Goal: Information Seeking & Learning: Learn about a topic

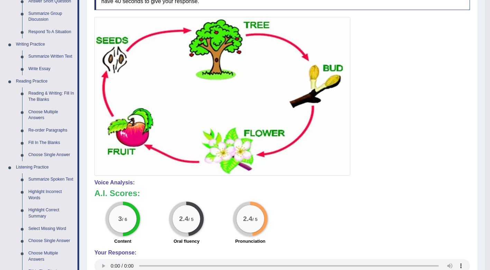
scroll to position [151, 0]
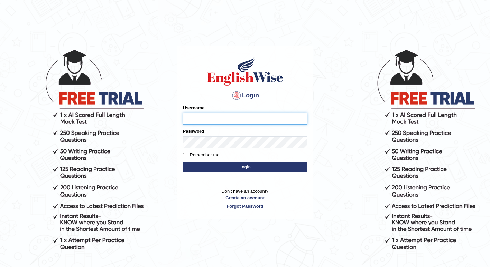
click at [198, 123] on input "Username" at bounding box center [245, 119] width 124 height 12
type input "1850277"
click at [238, 168] on button "Login" at bounding box center [245, 167] width 124 height 10
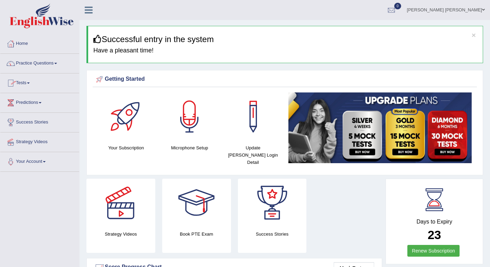
click at [57, 64] on span at bounding box center [55, 63] width 3 height 1
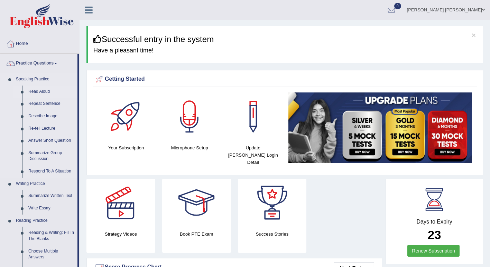
click at [45, 91] on link "Read Aloud" at bounding box center [51, 92] width 52 height 12
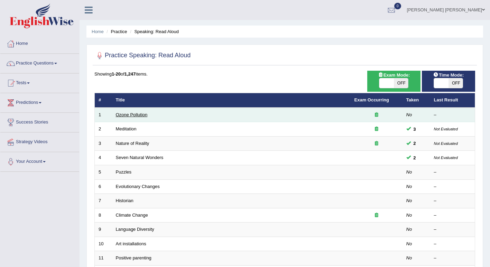
click at [144, 112] on link "Ozone Pollution" at bounding box center [132, 114] width 32 height 5
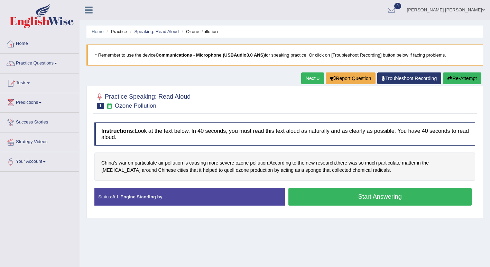
click at [386, 199] on button "Start Answering" at bounding box center [380, 197] width 184 height 18
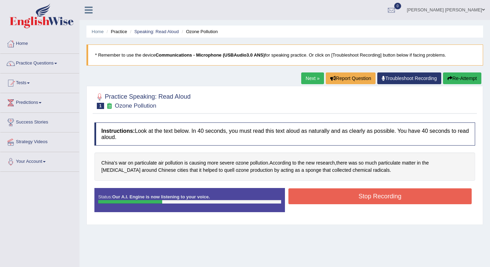
click at [386, 199] on button "Stop Recording" at bounding box center [380, 197] width 184 height 16
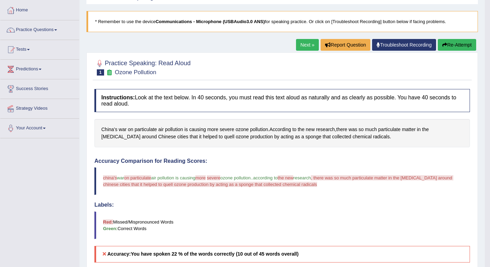
scroll to position [32, 0]
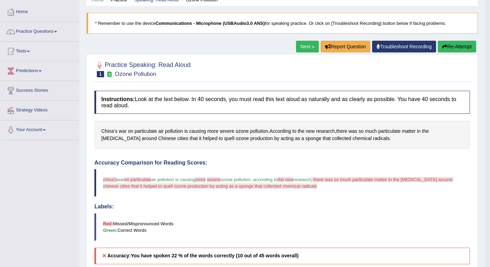
click at [462, 45] on button "Re-Attempt" at bounding box center [457, 47] width 38 height 12
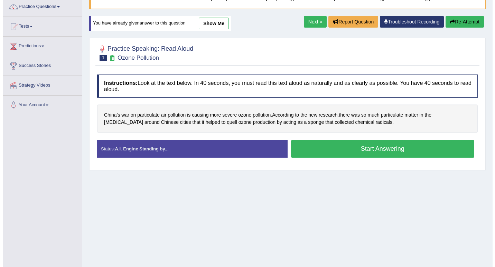
scroll to position [56, 0]
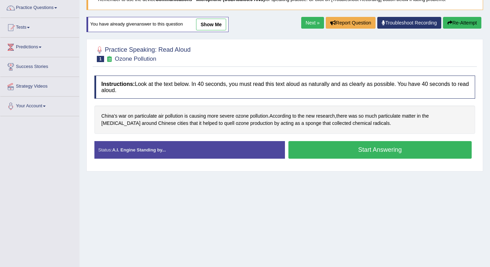
click at [383, 150] on button "Start Answering" at bounding box center [380, 150] width 184 height 18
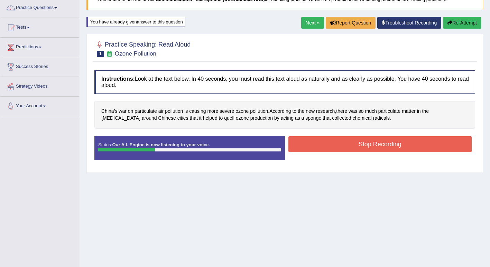
click at [380, 150] on button "Stop Recording" at bounding box center [380, 145] width 184 height 16
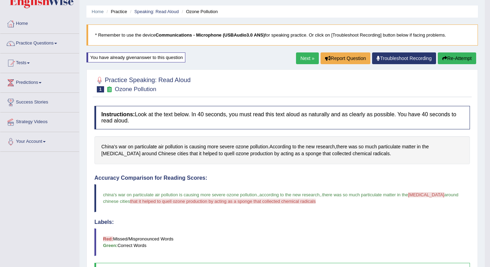
scroll to position [16, 0]
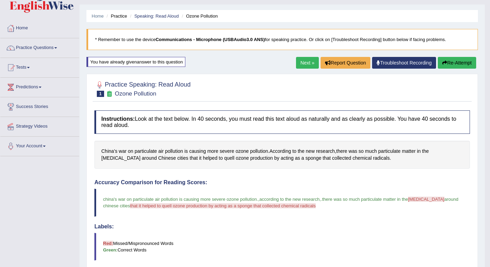
click at [304, 62] on link "Next »" at bounding box center [307, 63] width 23 height 12
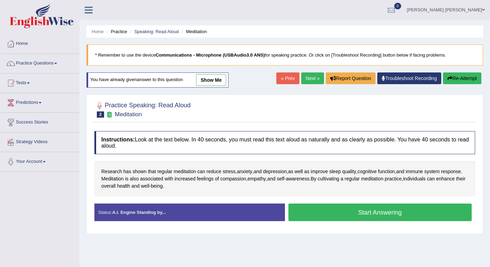
click at [352, 215] on button "Start Answering" at bounding box center [380, 213] width 184 height 18
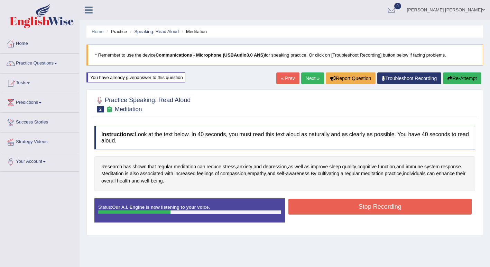
click at [385, 214] on button "Stop Recording" at bounding box center [380, 207] width 184 height 16
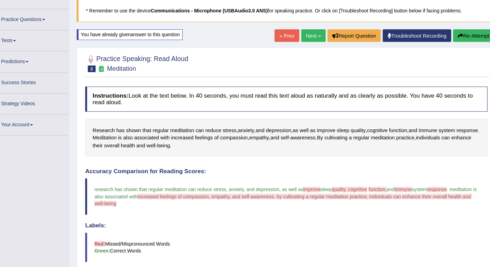
scroll to position [41, 0]
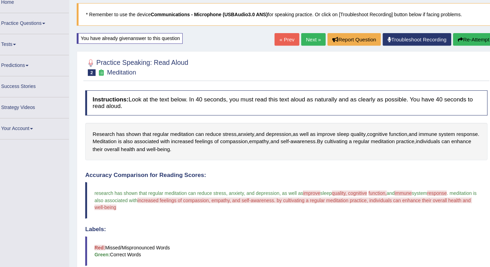
click at [458, 42] on button "Re-Attempt" at bounding box center [457, 37] width 38 height 12
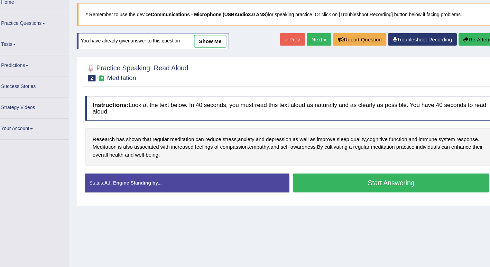
click at [409, 171] on button "Start Answering" at bounding box center [380, 171] width 184 height 18
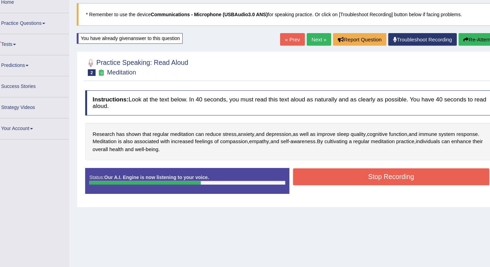
click at [416, 166] on button "Stop Recording" at bounding box center [380, 166] width 184 height 16
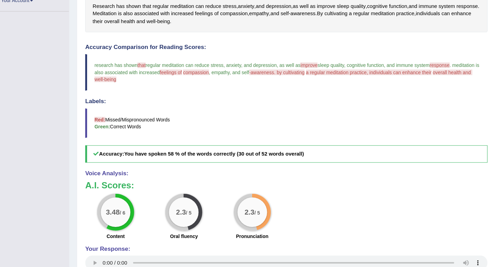
scroll to position [144, 0]
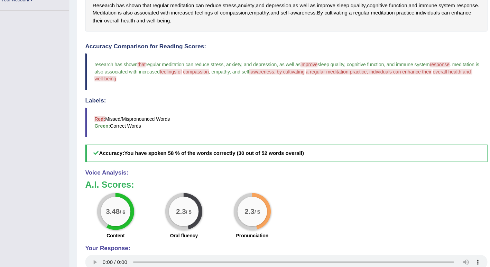
click at [293, 88] on blockquote "research has shown that but regular meditation can reduce stress, anxiety , and…" at bounding box center [281, 85] width 375 height 34
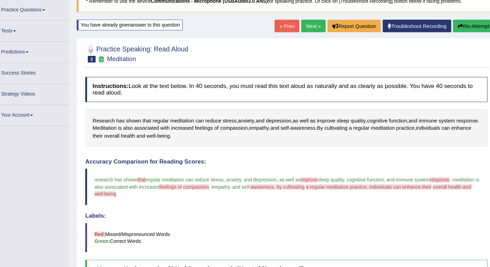
scroll to position [54, 0]
click at [459, 22] on button "Re-Attempt" at bounding box center [457, 24] width 38 height 12
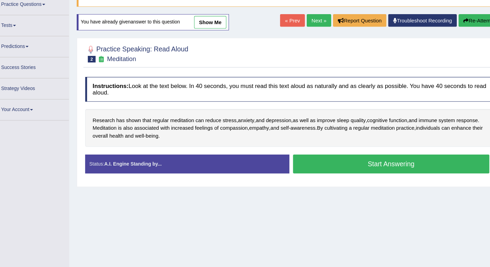
scroll to position [54, 0]
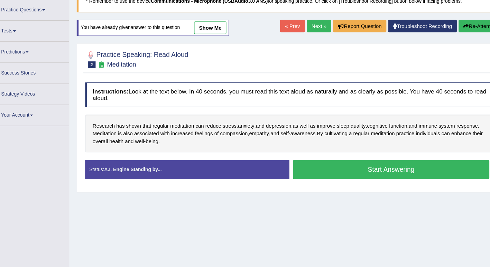
click at [353, 156] on button "Start Answering" at bounding box center [380, 159] width 184 height 18
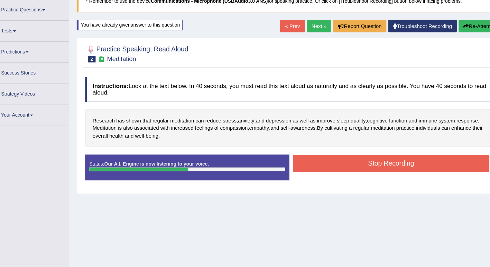
click at [358, 145] on div "Start Answering" at bounding box center [380, 144] width 190 height 0
click at [340, 156] on button "Stop Recording" at bounding box center [380, 153] width 184 height 16
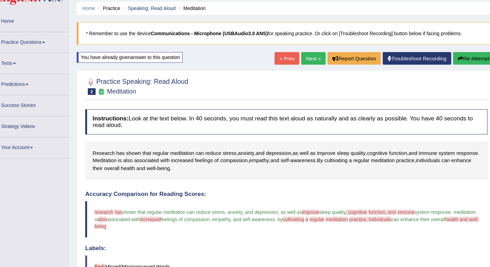
scroll to position [0, 0]
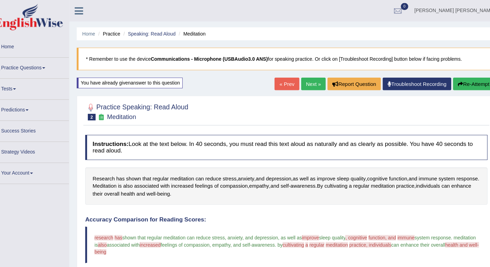
click at [30, 83] on span at bounding box center [28, 83] width 3 height 1
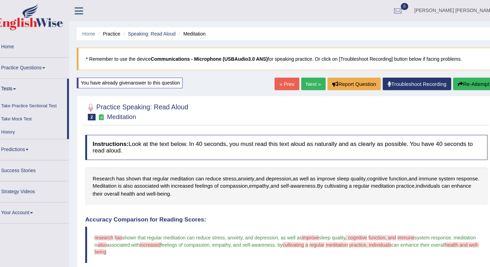
click at [57, 64] on span at bounding box center [55, 63] width 3 height 1
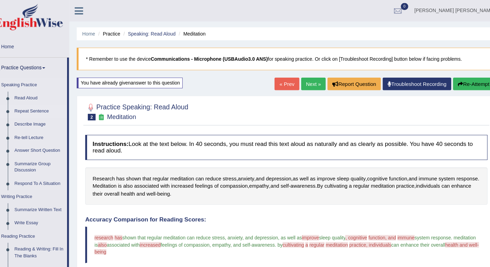
click at [32, 104] on link "Repeat Sentence" at bounding box center [51, 104] width 52 height 12
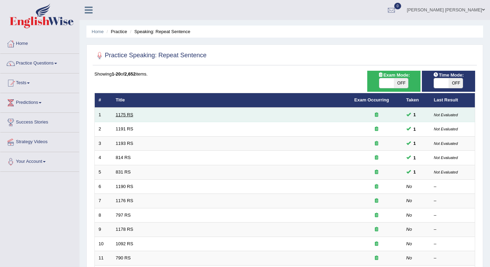
click at [128, 115] on link "1175 RS" at bounding box center [125, 114] width 18 height 5
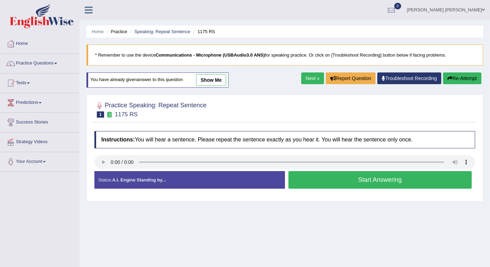
click at [371, 185] on button "Start Answering" at bounding box center [380, 180] width 184 height 18
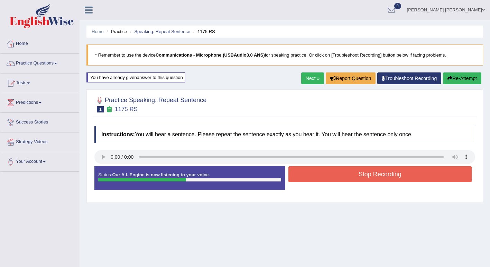
click at [370, 175] on button "Stop Recording" at bounding box center [380, 175] width 184 height 16
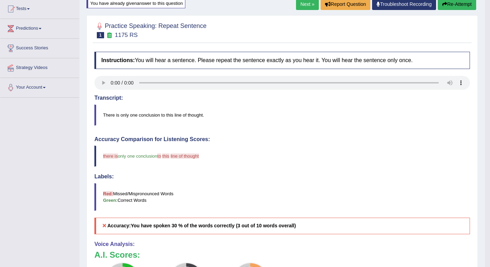
scroll to position [52, 0]
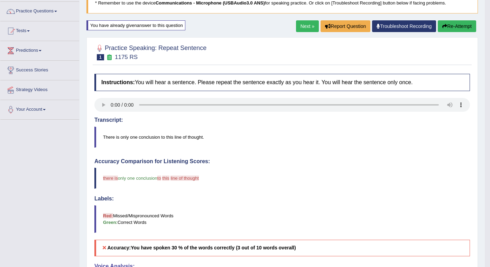
click at [454, 26] on button "Re-Attempt" at bounding box center [457, 26] width 38 height 12
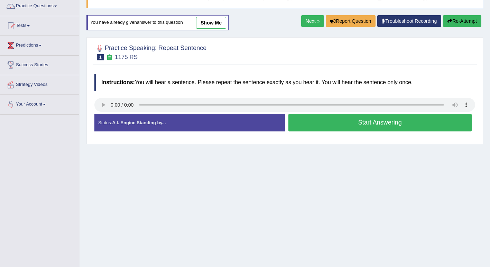
click at [411, 123] on button "Start Answering" at bounding box center [380, 123] width 184 height 18
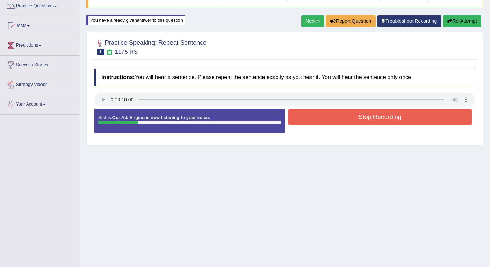
click at [463, 21] on button "Re-Attempt" at bounding box center [462, 21] width 38 height 12
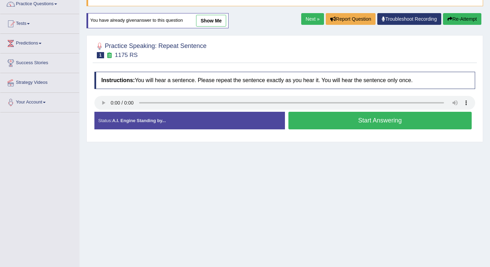
click at [440, 119] on button "Start Answering" at bounding box center [380, 121] width 184 height 18
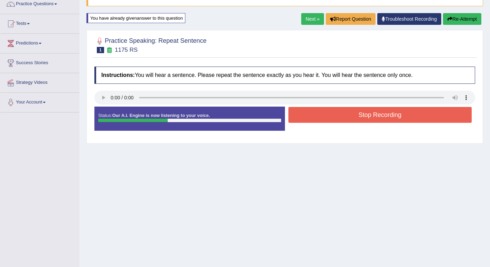
click at [472, 21] on button "Re-Attempt" at bounding box center [462, 19] width 38 height 12
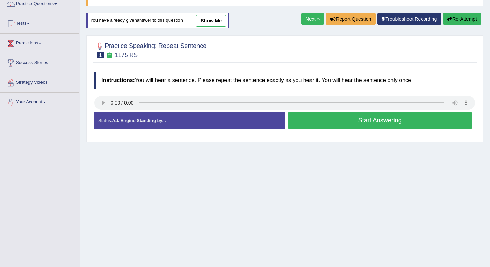
click at [384, 121] on button "Start Answering" at bounding box center [380, 121] width 184 height 18
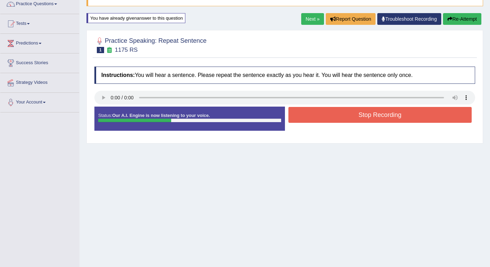
click at [415, 115] on button "Stop Recording" at bounding box center [380, 115] width 184 height 16
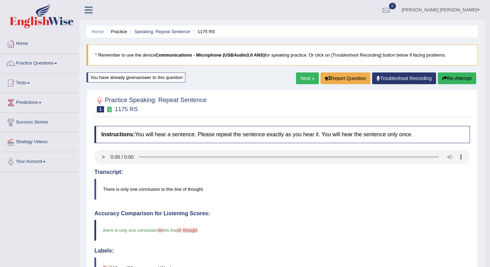
click at [306, 81] on link "Next »" at bounding box center [307, 79] width 23 height 12
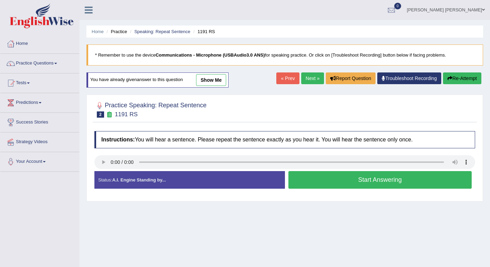
click at [406, 181] on button "Start Answering" at bounding box center [380, 180] width 184 height 18
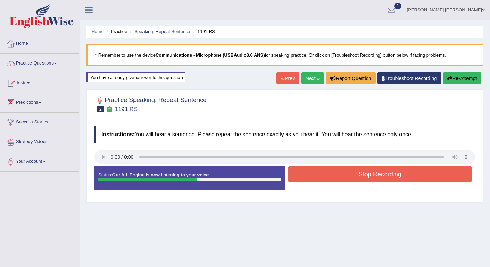
click at [420, 177] on button "Stop Recording" at bounding box center [380, 175] width 184 height 16
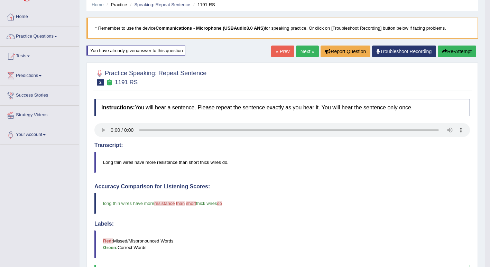
scroll to position [26, 0]
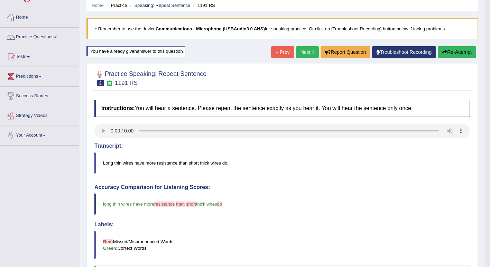
click at [461, 51] on button "Re-Attempt" at bounding box center [457, 52] width 38 height 12
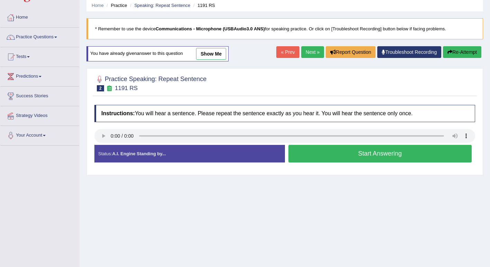
click at [390, 149] on button "Start Answering" at bounding box center [380, 154] width 184 height 18
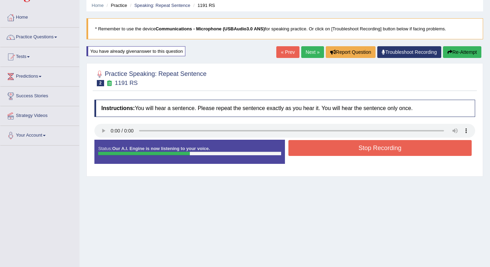
click at [370, 155] on button "Stop Recording" at bounding box center [380, 148] width 184 height 16
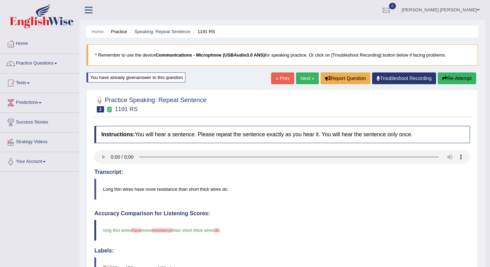
click at [303, 84] on link "Next »" at bounding box center [307, 79] width 23 height 12
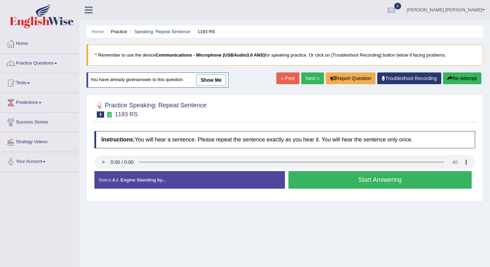
click at [383, 180] on button "Start Answering" at bounding box center [380, 180] width 184 height 18
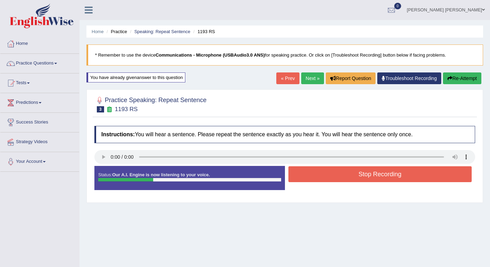
click at [423, 178] on button "Stop Recording" at bounding box center [380, 175] width 184 height 16
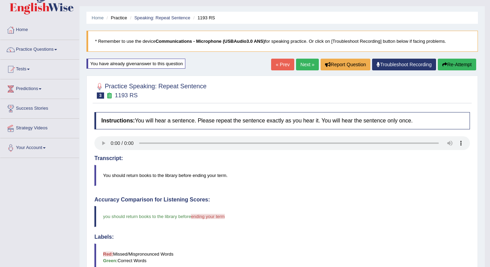
scroll to position [13, 0]
click at [303, 65] on link "Next »" at bounding box center [307, 65] width 23 height 12
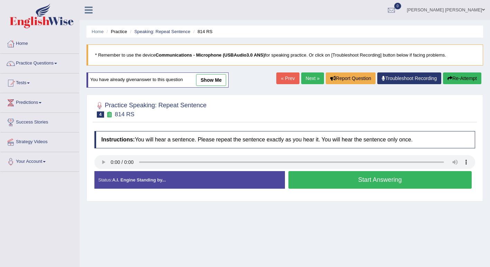
click at [414, 180] on button "Start Answering" at bounding box center [380, 180] width 184 height 18
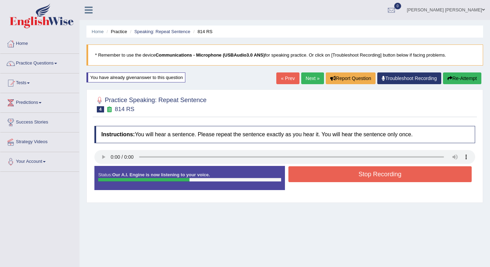
click at [392, 176] on button "Stop Recording" at bounding box center [380, 175] width 184 height 16
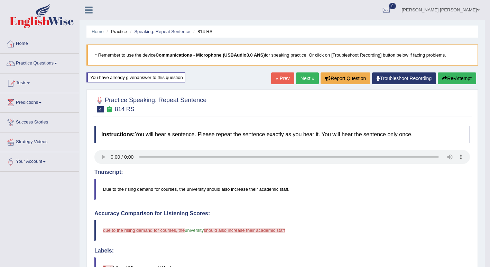
click at [456, 75] on button "Re-Attempt" at bounding box center [457, 79] width 38 height 12
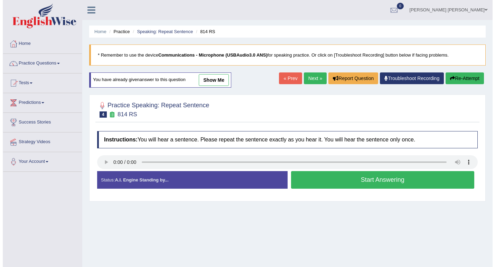
scroll to position [0, 0]
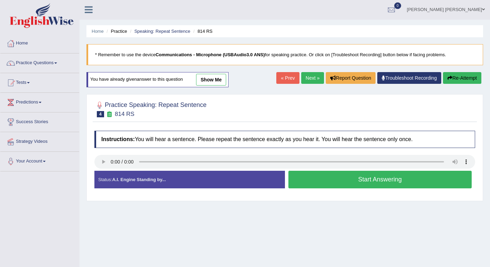
click at [379, 182] on button "Start Answering" at bounding box center [380, 180] width 184 height 18
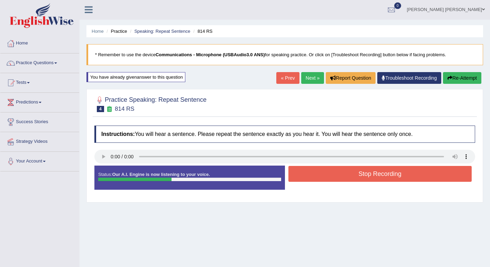
click at [376, 176] on button "Stop Recording" at bounding box center [380, 174] width 184 height 16
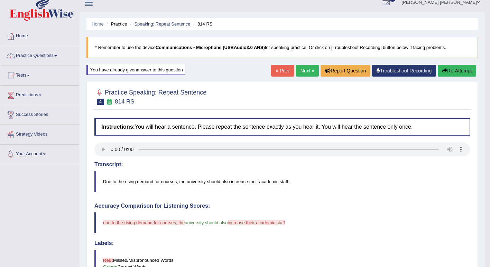
scroll to position [0, 0]
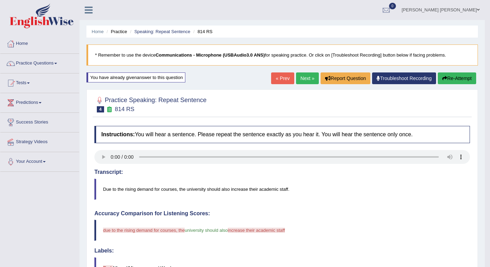
click at [458, 76] on button "Re-Attempt" at bounding box center [457, 79] width 38 height 12
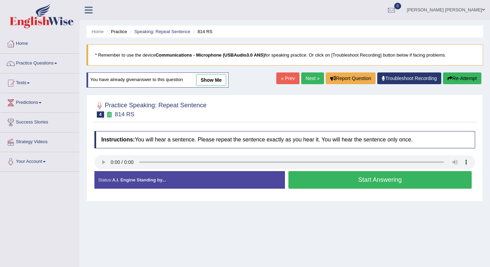
click at [345, 179] on button "Start Answering" at bounding box center [380, 180] width 184 height 18
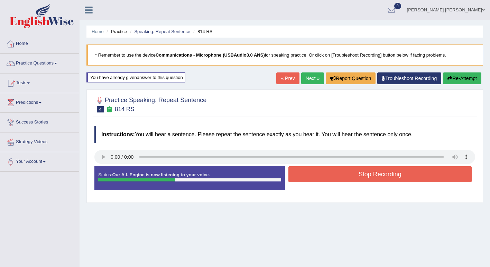
click at [345, 179] on button "Stop Recording" at bounding box center [380, 175] width 184 height 16
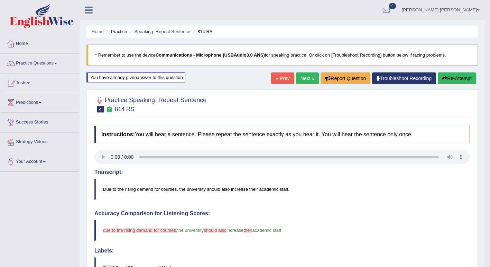
click at [297, 77] on link "Next »" at bounding box center [307, 79] width 23 height 12
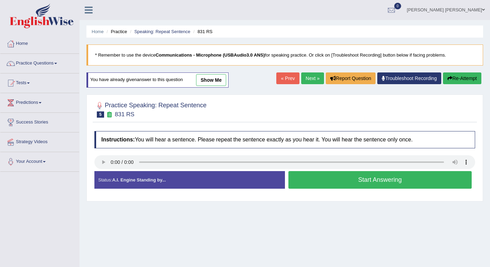
click at [323, 181] on button "Start Answering" at bounding box center [380, 180] width 184 height 18
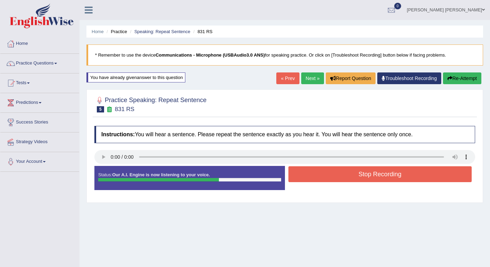
click at [323, 181] on button "Stop Recording" at bounding box center [380, 175] width 184 height 16
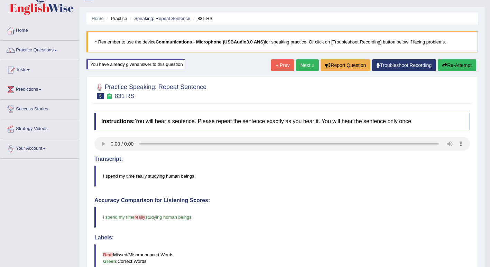
scroll to position [12, 0]
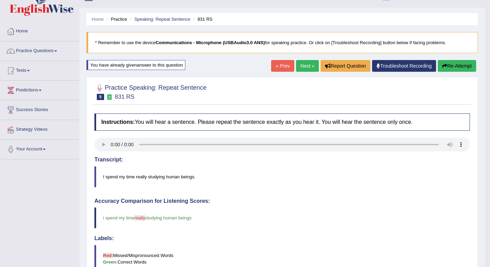
click at [309, 68] on link "Next »" at bounding box center [307, 66] width 23 height 12
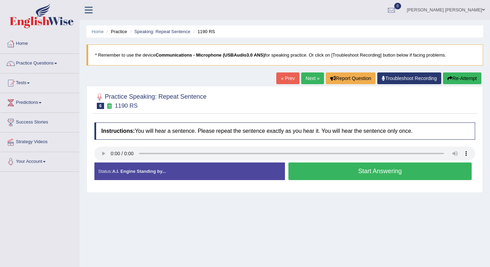
click at [369, 171] on button "Start Answering" at bounding box center [380, 172] width 184 height 18
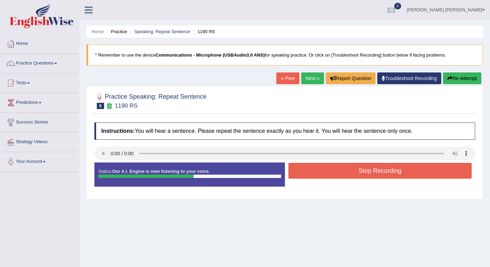
click at [369, 171] on button "Stop Recording" at bounding box center [380, 171] width 184 height 16
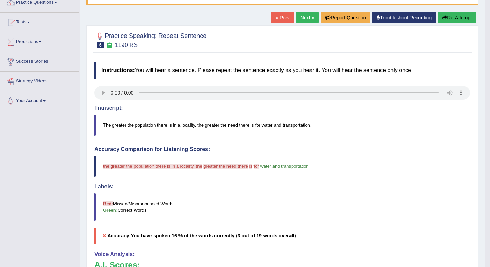
scroll to position [61, 0]
click at [301, 22] on link "Next »" at bounding box center [307, 18] width 23 height 12
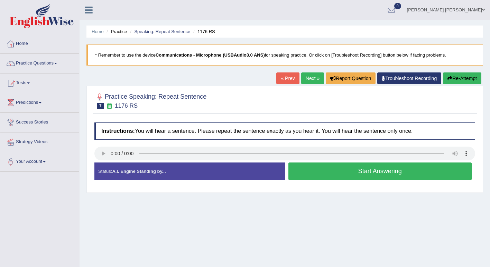
click at [335, 168] on button "Start Answering" at bounding box center [380, 172] width 184 height 18
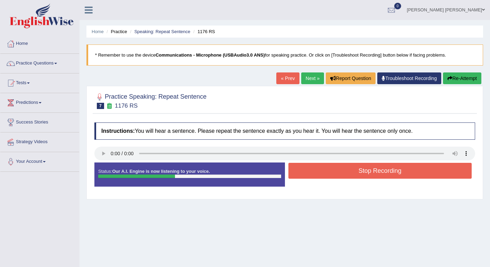
click at [335, 173] on button "Stop Recording" at bounding box center [380, 171] width 184 height 16
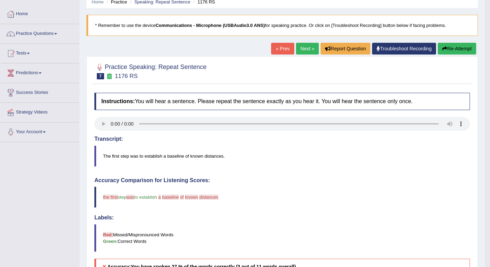
scroll to position [25, 0]
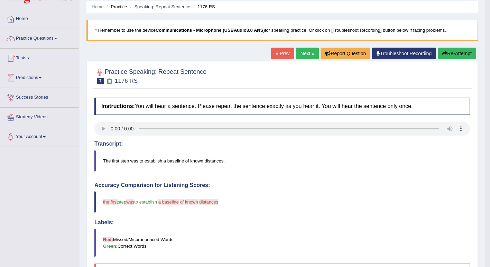
click at [304, 53] on link "Next »" at bounding box center [307, 54] width 23 height 12
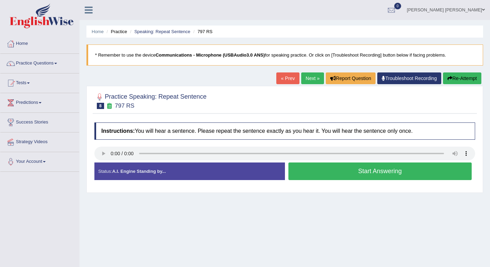
click at [304, 177] on button "Start Answering" at bounding box center [380, 172] width 184 height 18
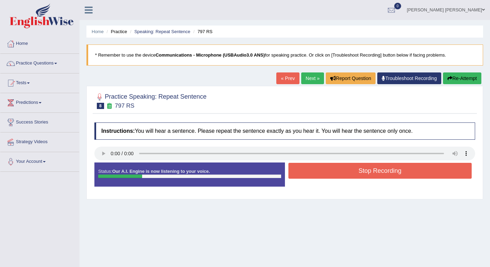
click at [304, 177] on button "Stop Recording" at bounding box center [380, 171] width 184 height 16
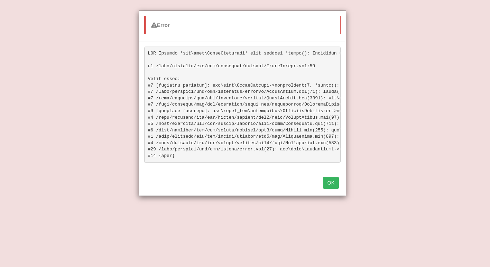
click at [333, 188] on button "OK" at bounding box center [331, 183] width 16 height 12
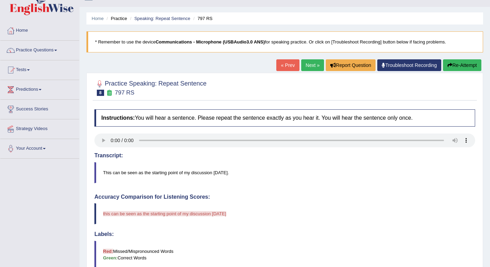
scroll to position [13, 0]
click at [463, 65] on button "Re-Attempt" at bounding box center [462, 66] width 38 height 12
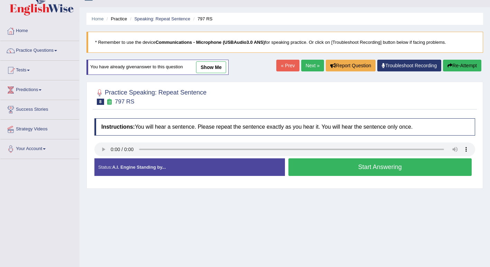
click at [374, 167] on button "Start Answering" at bounding box center [380, 168] width 184 height 18
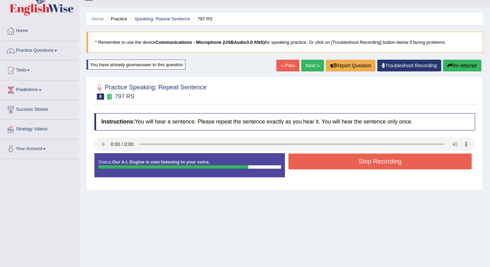
click at [374, 167] on button "Stop Recording" at bounding box center [380, 162] width 184 height 16
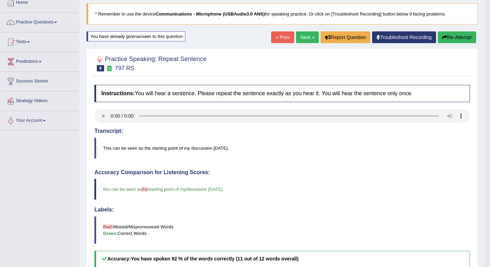
scroll to position [41, 0]
click at [305, 35] on link "Next »" at bounding box center [307, 37] width 23 height 12
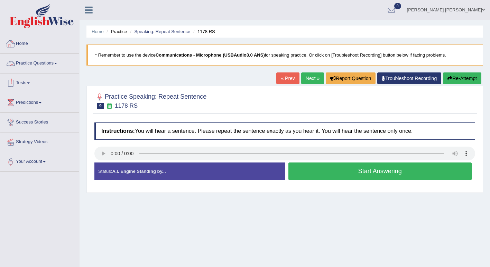
click at [57, 67] on link "Practice Questions" at bounding box center [39, 62] width 79 height 17
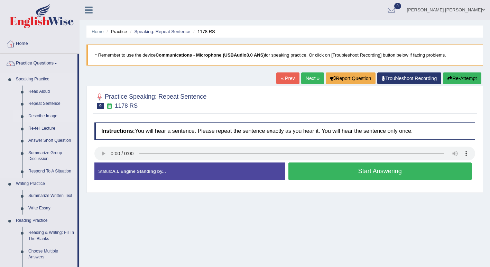
click at [49, 115] on link "Describe Image" at bounding box center [51, 116] width 52 height 12
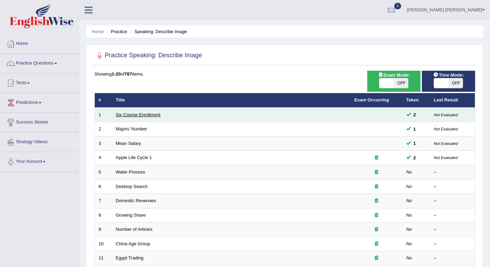
click at [147, 116] on link "Six Course Enrollment" at bounding box center [138, 114] width 45 height 5
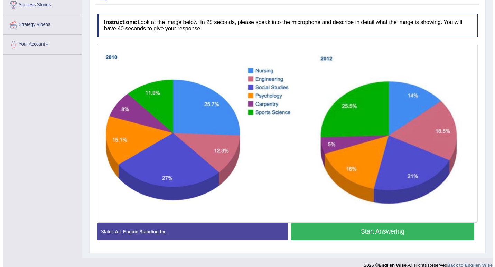
scroll to position [119, 0]
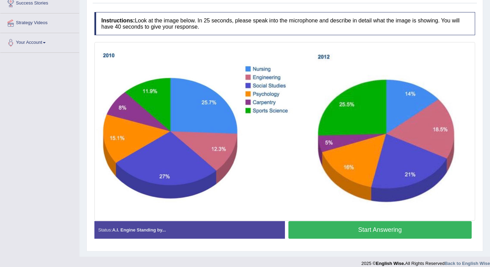
click at [370, 227] on button "Start Answering" at bounding box center [380, 231] width 184 height 18
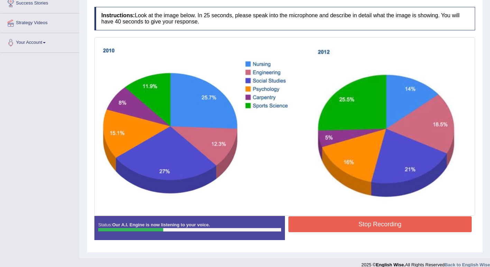
click at [392, 230] on button "Stop Recording" at bounding box center [380, 225] width 184 height 16
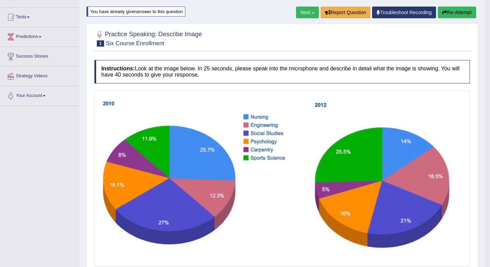
scroll to position [66, 0]
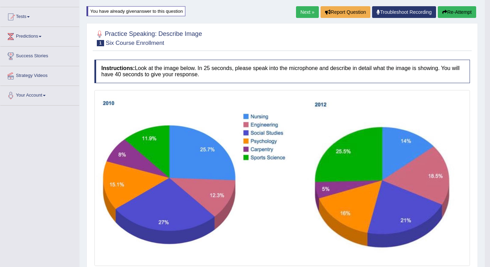
click at [466, 14] on button "Re-Attempt" at bounding box center [457, 12] width 38 height 12
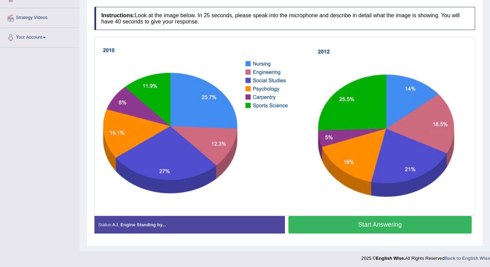
scroll to position [125, 0]
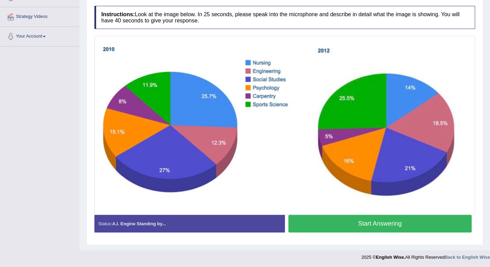
click at [339, 222] on button "Start Answering" at bounding box center [380, 224] width 184 height 18
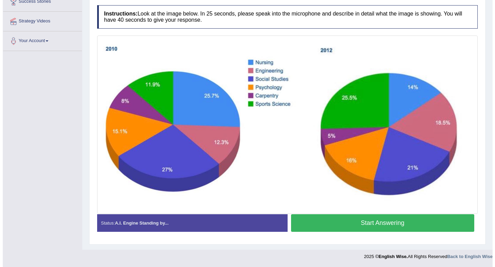
scroll to position [121, 0]
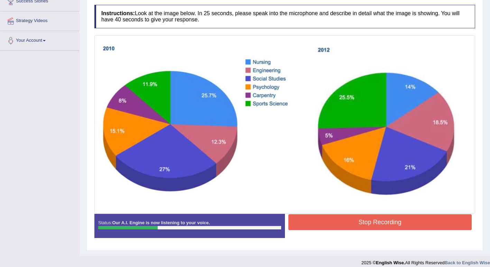
click at [352, 223] on button "Stop Recording" at bounding box center [380, 223] width 184 height 16
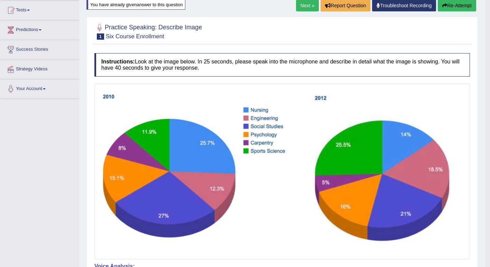
scroll to position [64, 0]
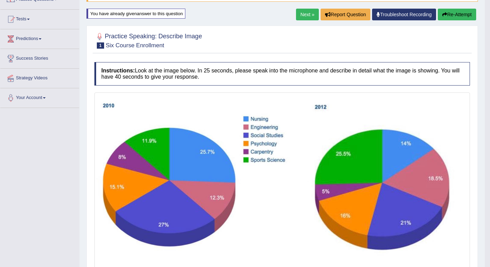
click at [462, 16] on button "Re-Attempt" at bounding box center [457, 15] width 38 height 12
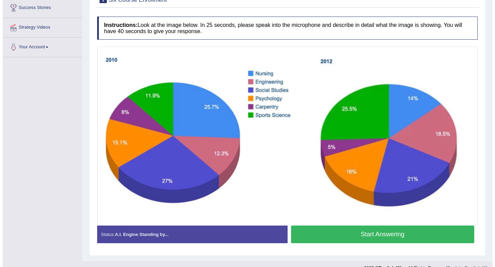
scroll to position [119, 0]
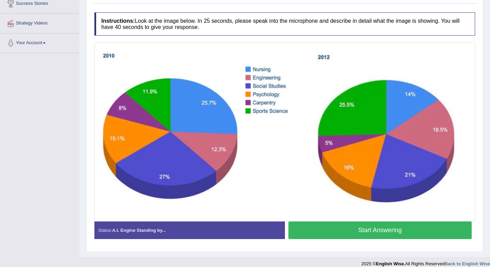
click at [361, 227] on button "Start Answering" at bounding box center [380, 231] width 184 height 18
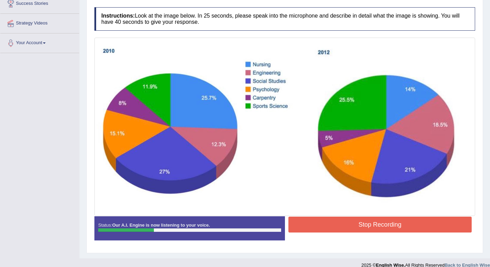
click at [361, 227] on button "Stop Recording" at bounding box center [380, 225] width 184 height 16
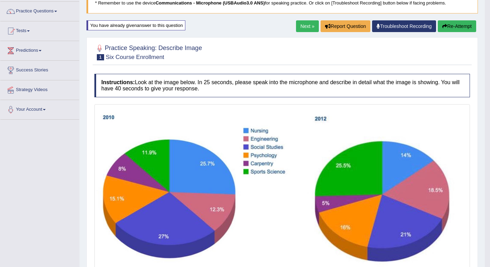
scroll to position [46, 0]
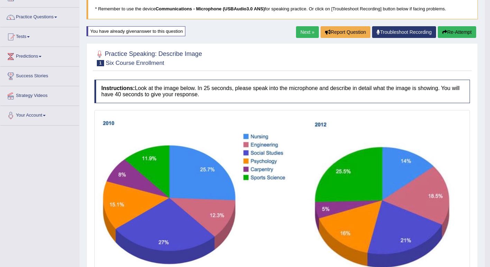
click at [452, 32] on button "Re-Attempt" at bounding box center [457, 32] width 38 height 12
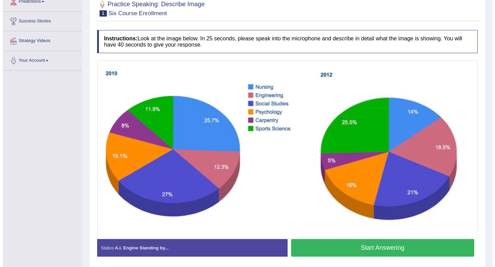
scroll to position [102, 0]
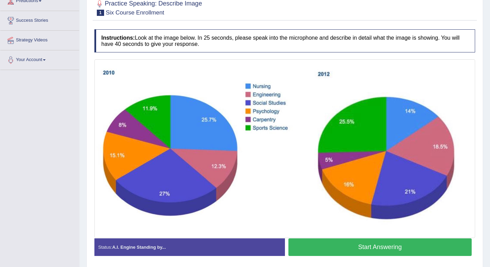
click at [408, 250] on button "Start Answering" at bounding box center [380, 248] width 184 height 18
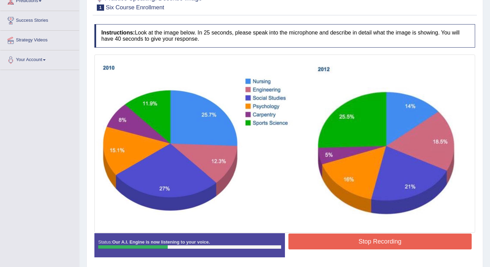
click at [366, 245] on button "Stop Recording" at bounding box center [380, 242] width 184 height 16
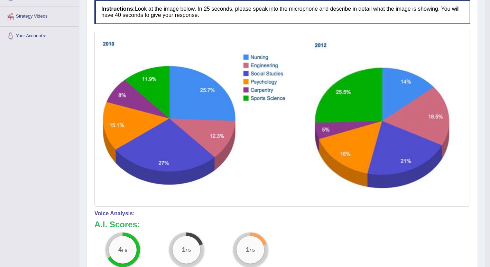
scroll to position [153, 0]
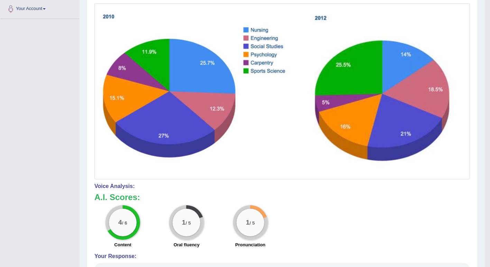
click at [106, 146] on img at bounding box center [282, 91] width 372 height 173
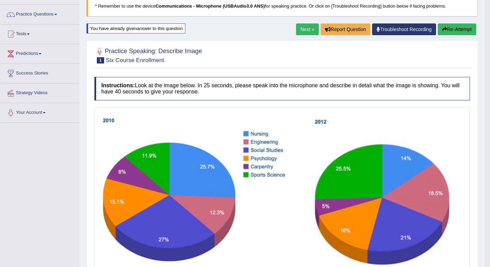
scroll to position [49, 0]
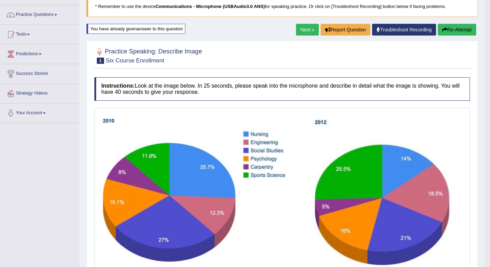
click at [457, 32] on button "Re-Attempt" at bounding box center [457, 30] width 38 height 12
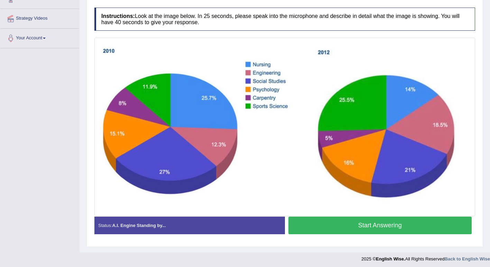
scroll to position [123, 0]
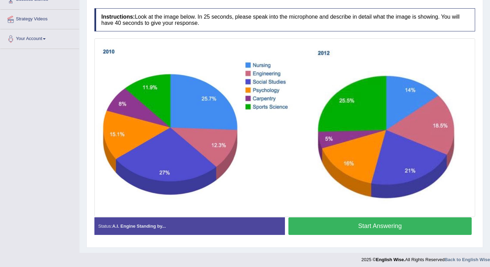
click at [366, 224] on button "Start Answering" at bounding box center [380, 227] width 184 height 18
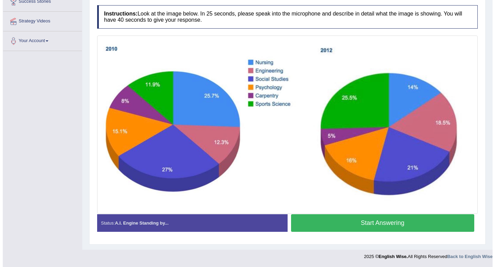
scroll to position [121, 0]
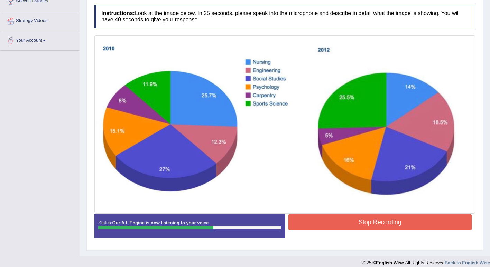
click at [366, 224] on button "Stop Recording" at bounding box center [380, 223] width 184 height 16
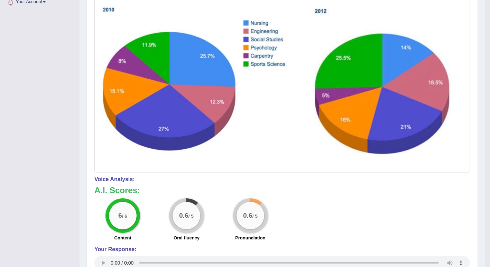
scroll to position [156, 0]
